Goal: Task Accomplishment & Management: Manage account settings

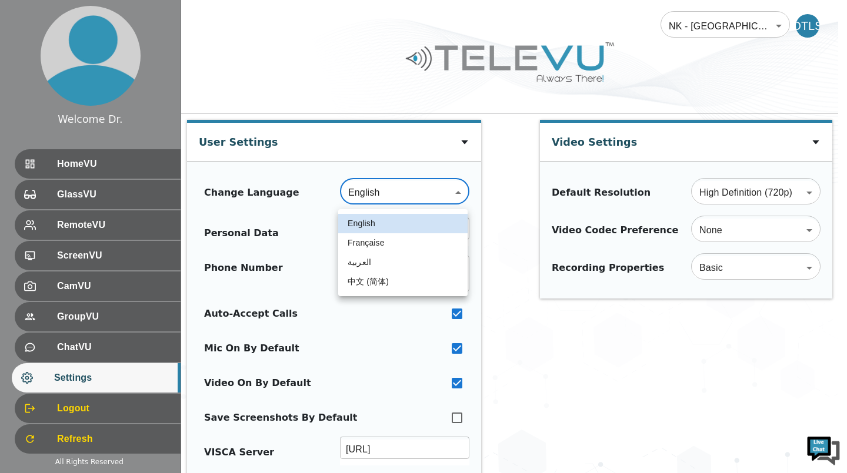
click at [405, 245] on li "Française" at bounding box center [402, 242] width 129 height 19
type input "fr"
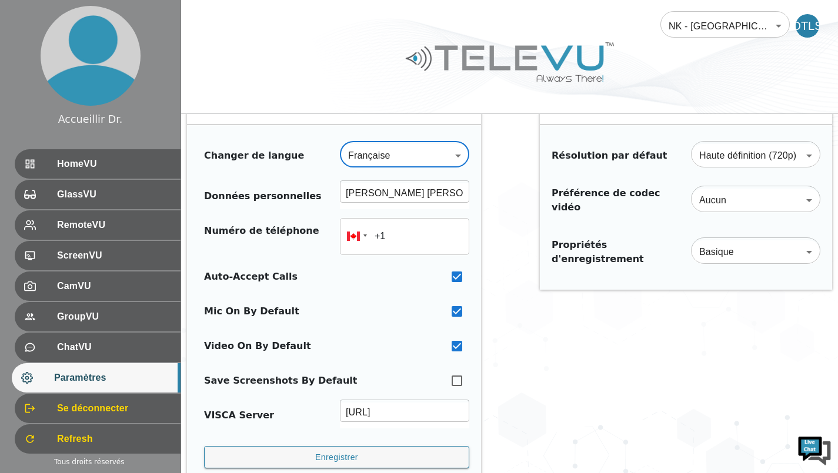
scroll to position [38, 0]
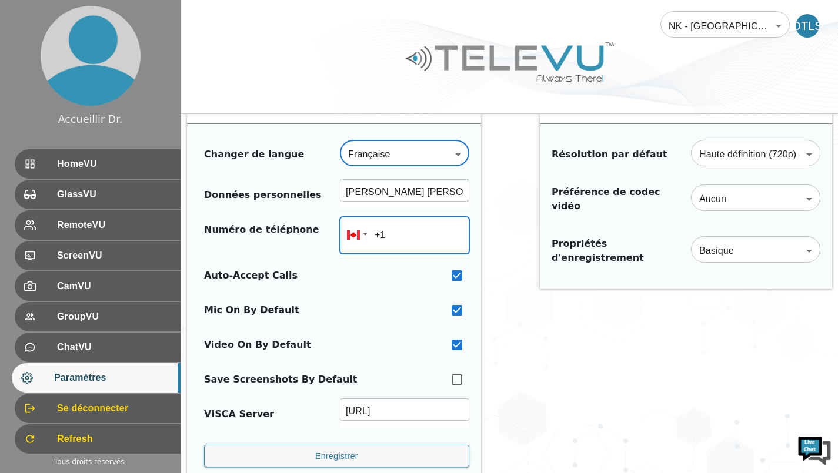
click at [413, 232] on input "+1" at bounding box center [404, 235] width 129 height 37
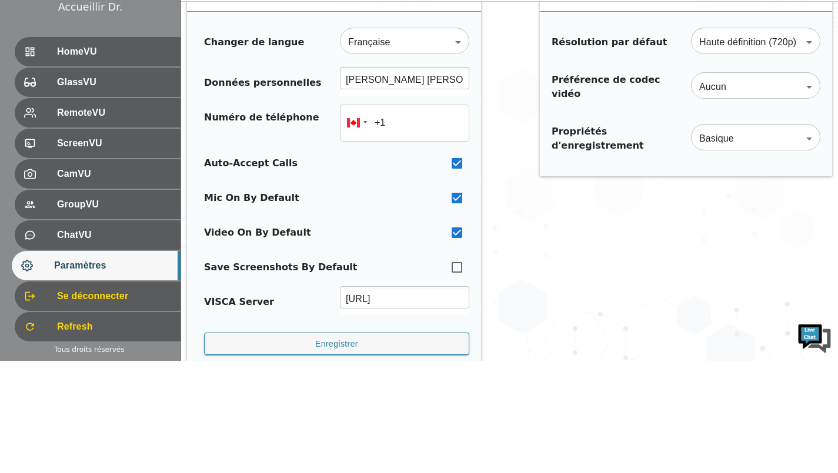
click at [358, 239] on div at bounding box center [353, 234] width 15 height 12
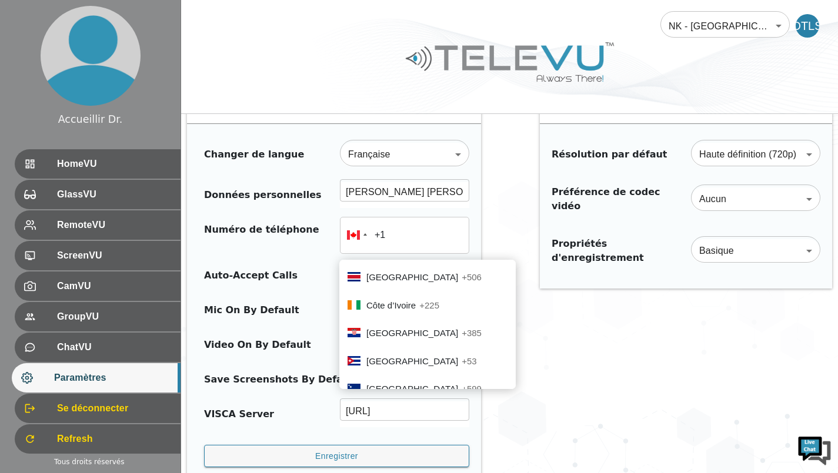
scroll to position [1243, 0]
click at [423, 250] on span "+225" at bounding box center [429, 307] width 20 height 10
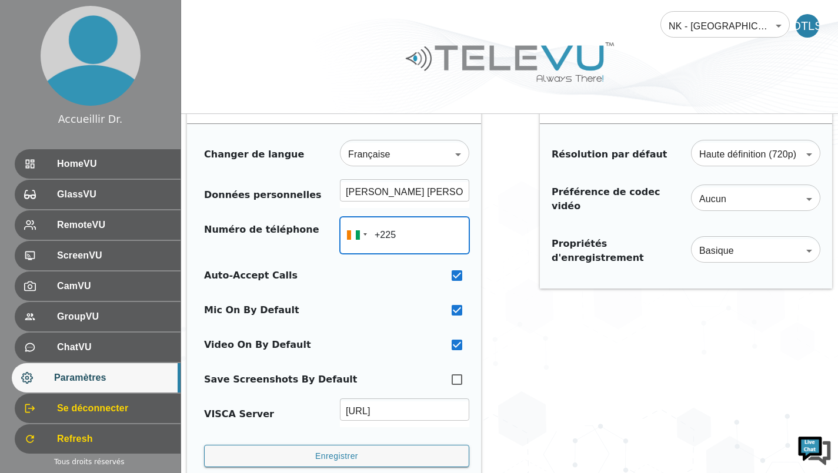
click at [429, 232] on input "+225" at bounding box center [404, 235] width 129 height 37
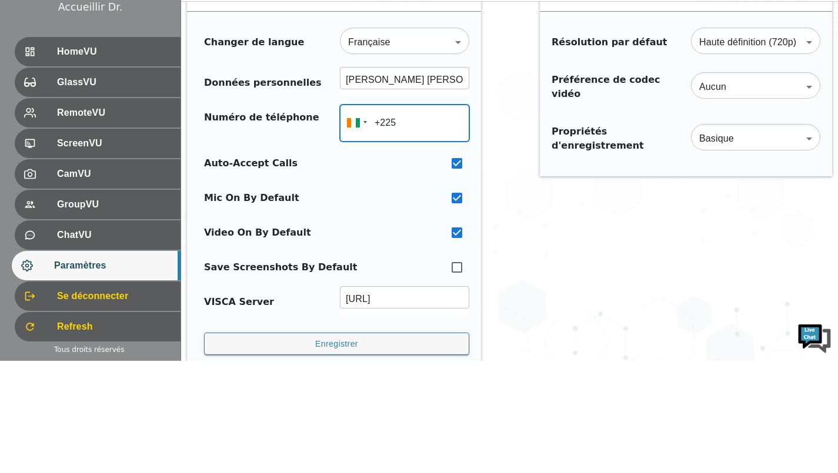
click at [428, 239] on input "+225" at bounding box center [404, 235] width 129 height 37
click at [395, 232] on input "[PHONE_NUMBER]" at bounding box center [404, 235] width 129 height 37
type input "+2"
click at [358, 241] on div at bounding box center [355, 235] width 31 height 37
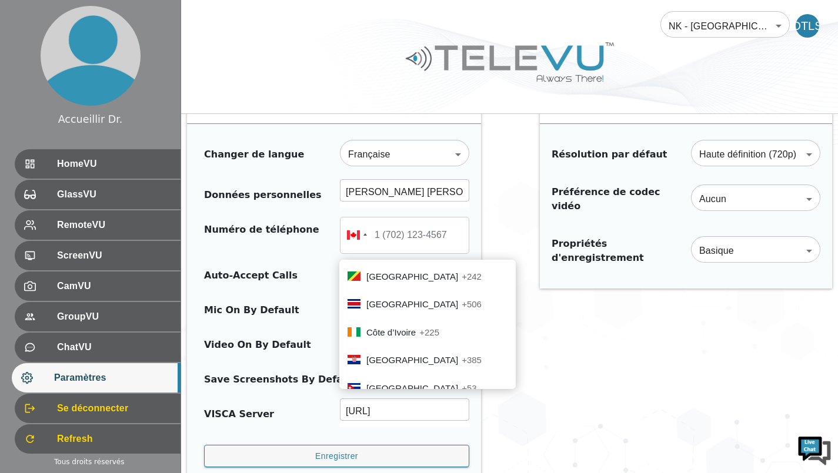
scroll to position [1220, 0]
click at [423, 250] on li "[GEOGRAPHIC_DATA] +225" at bounding box center [427, 331] width 176 height 28
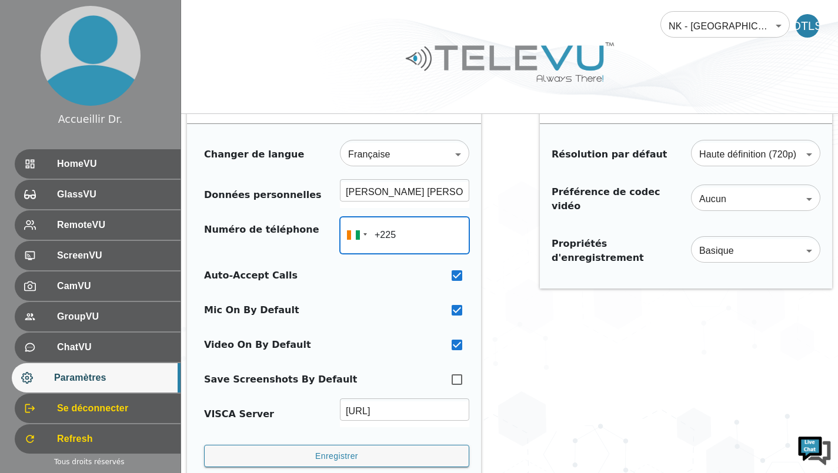
click at [431, 240] on input "+225" at bounding box center [404, 235] width 129 height 37
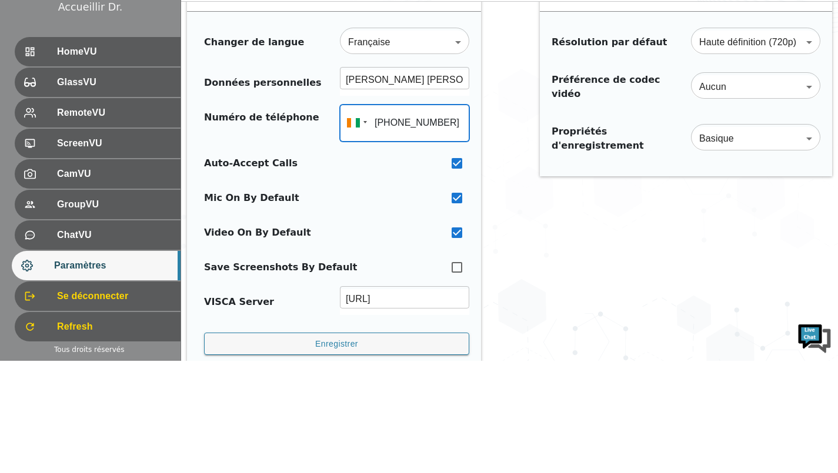
click at [392, 234] on input "[PHONE_NUMBER]" at bounding box center [404, 235] width 129 height 37
type input "+2"
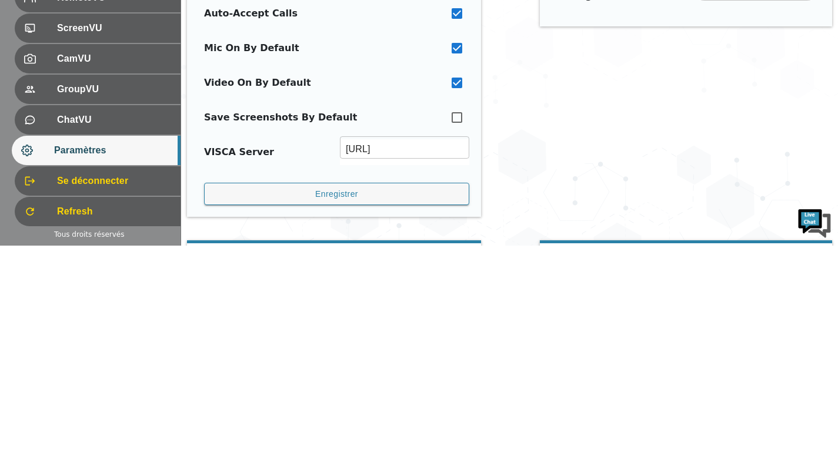
scroll to position [74, 0]
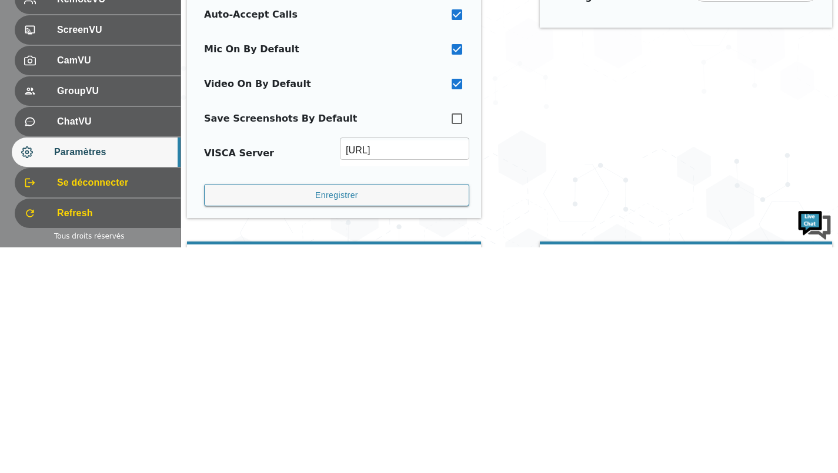
click at [437, 250] on button "Enregistrer" at bounding box center [336, 421] width 265 height 23
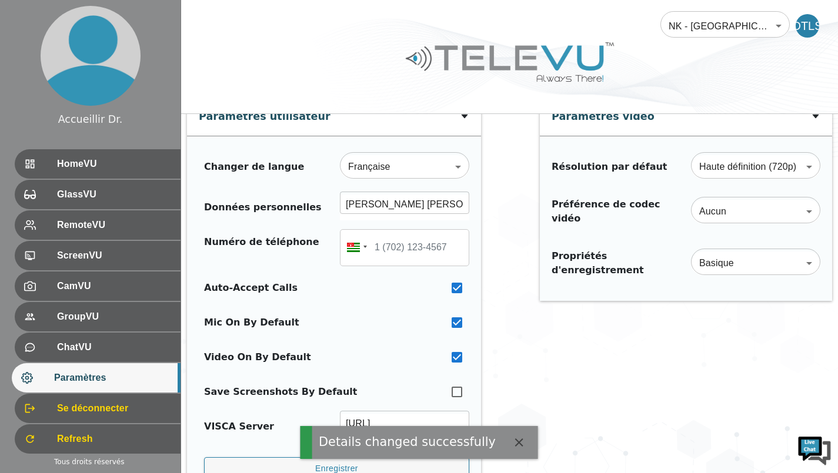
scroll to position [23, 0]
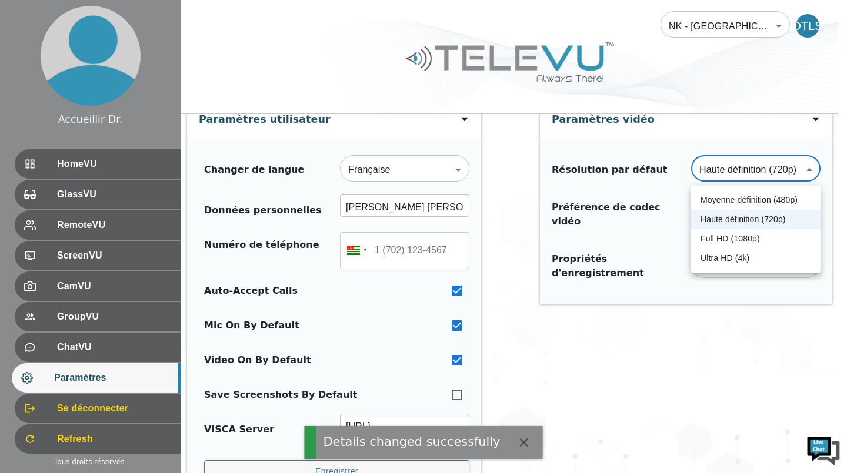
click at [783, 224] on li "Haute définition (720p)" at bounding box center [755, 219] width 129 height 19
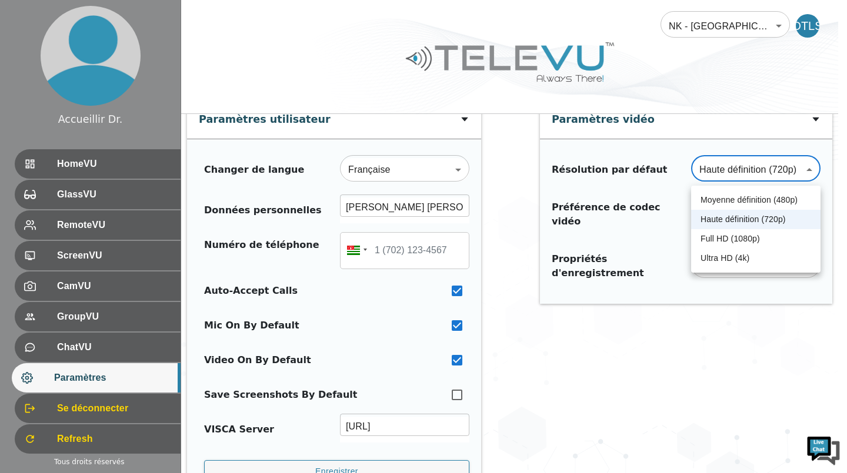
click at [768, 242] on li "Full HD (1080p)" at bounding box center [755, 238] width 129 height 19
type input "Full HD"
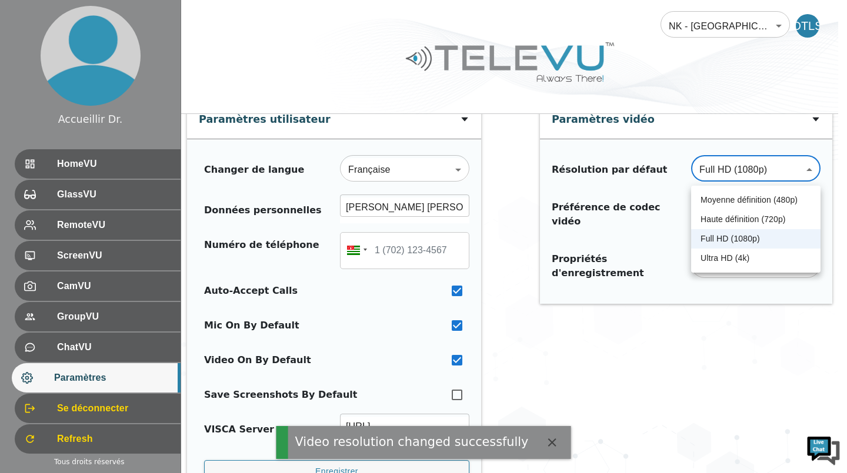
click at [770, 250] on div at bounding box center [423, 236] width 847 height 473
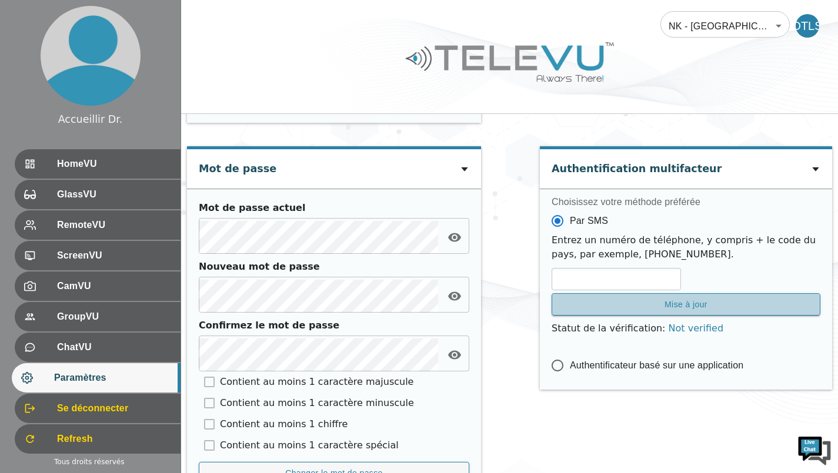
scroll to position [393, 0]
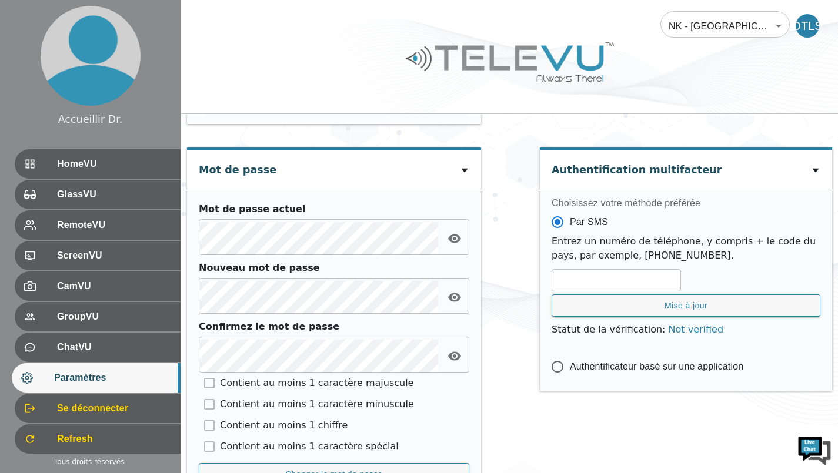
click at [712, 250] on div "Authentification multifacteur Choisissez votre méthode préférée Par SMS Entrez …" at bounding box center [686, 330] width 292 height 365
click at [57, 171] on span "HomeVU" at bounding box center [114, 164] width 114 height 14
